Goal: Task Accomplishment & Management: Use online tool/utility

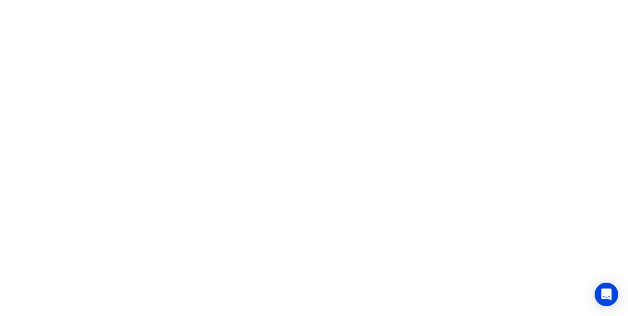
click at [501, 0] on html at bounding box center [314, 0] width 628 height 0
click at [289, 0] on html at bounding box center [314, 0] width 628 height 0
click at [263, 0] on html at bounding box center [314, 0] width 628 height 0
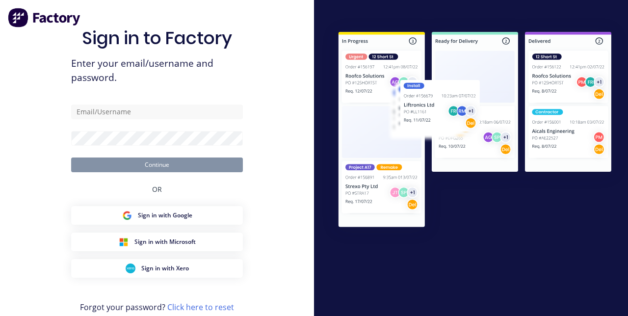
type input "Aaron.macdonell@hushpak.com.au"
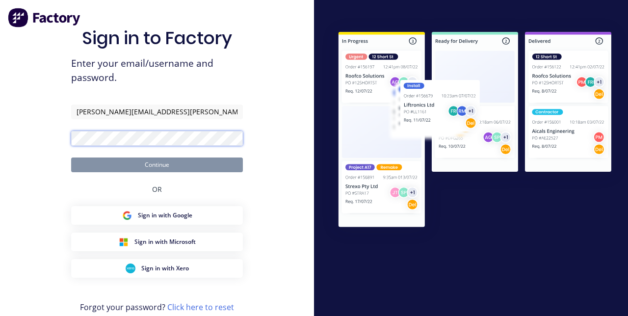
click at [71, 157] on button "Continue" at bounding box center [157, 164] width 172 height 15
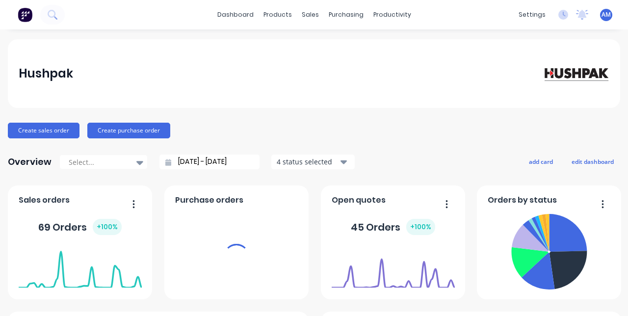
click at [315, 19] on div "sales" at bounding box center [310, 14] width 27 height 15
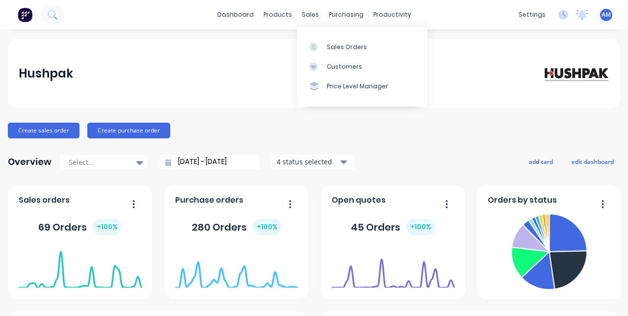
click at [350, 47] on div "Sales Orders" at bounding box center [347, 47] width 40 height 9
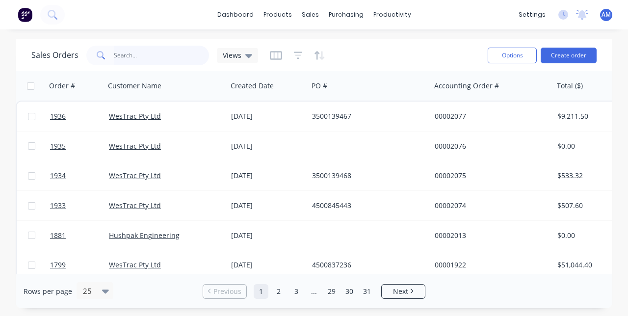
click at [149, 57] on input "text" at bounding box center [162, 56] width 96 height 20
type input "1888"
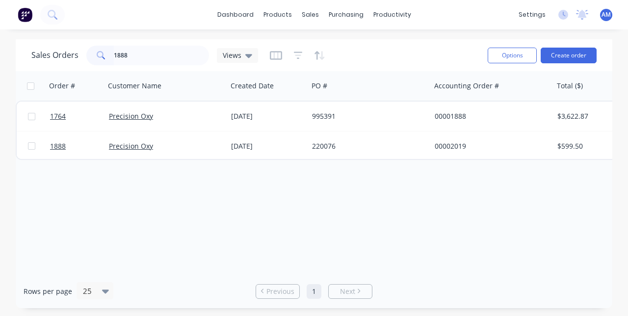
click at [266, 143] on div "18 Sep 2025" at bounding box center [267, 146] width 73 height 10
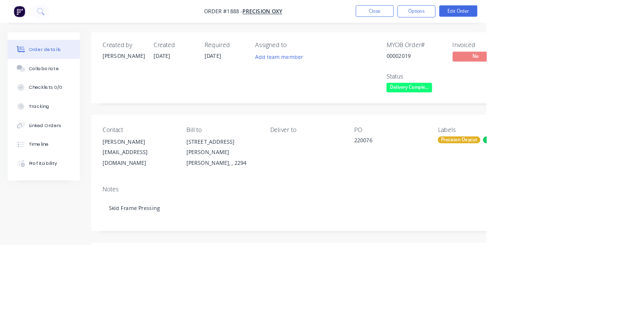
click at [57, 97] on button "Collaborate" at bounding box center [56, 88] width 93 height 25
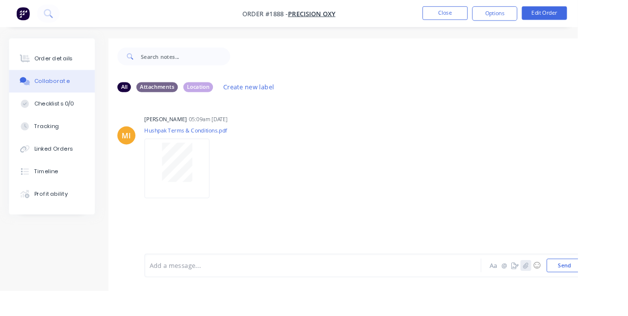
click at [573, 292] on icon "button" at bounding box center [571, 288] width 6 height 7
click at [572, 291] on icon "button" at bounding box center [570, 288] width 5 height 6
click at [620, 296] on button "Send" at bounding box center [613, 288] width 39 height 15
